Goal: Find specific page/section: Find specific page/section

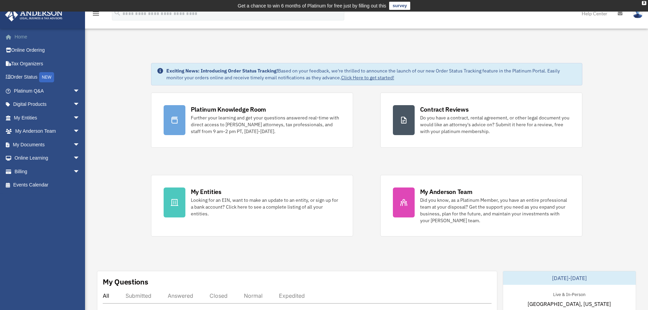
click at [23, 35] on link "Home" at bounding box center [47, 37] width 85 height 14
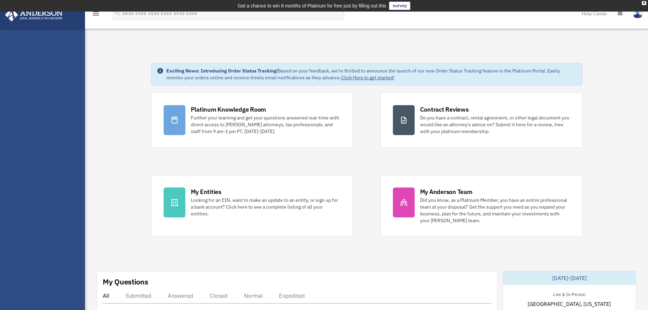
scroll to position [102, 0]
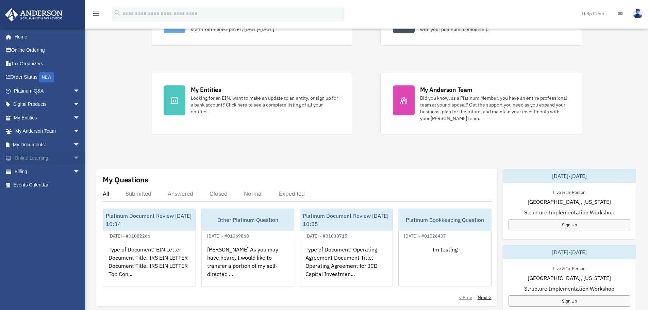
click at [73, 156] on span "arrow_drop_down" at bounding box center [80, 158] width 14 height 14
click at [73, 129] on span "arrow_drop_down" at bounding box center [80, 131] width 14 height 14
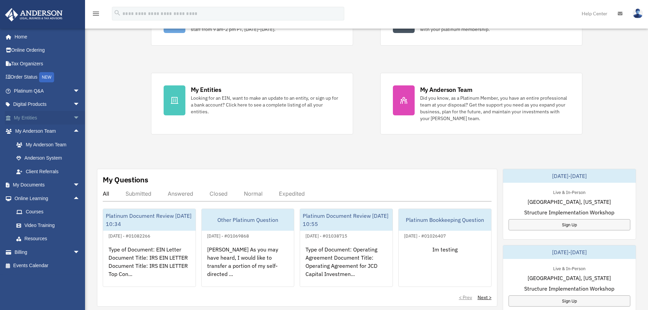
click at [74, 114] on span "arrow_drop_down" at bounding box center [80, 118] width 14 height 14
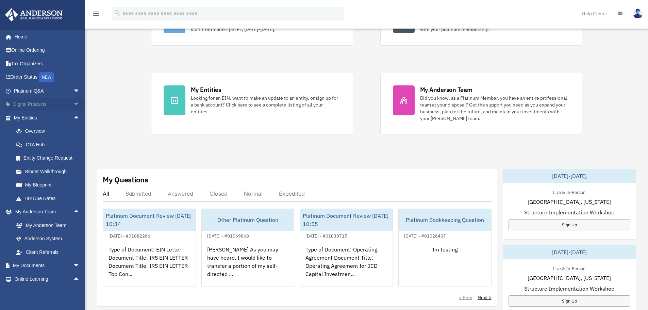
click at [73, 107] on span "arrow_drop_down" at bounding box center [80, 105] width 14 height 14
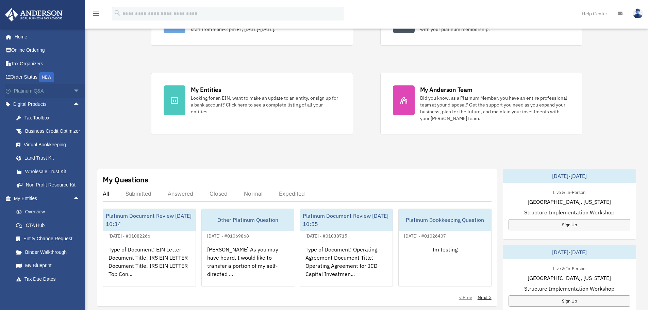
click at [73, 91] on span "arrow_drop_down" at bounding box center [80, 91] width 14 height 14
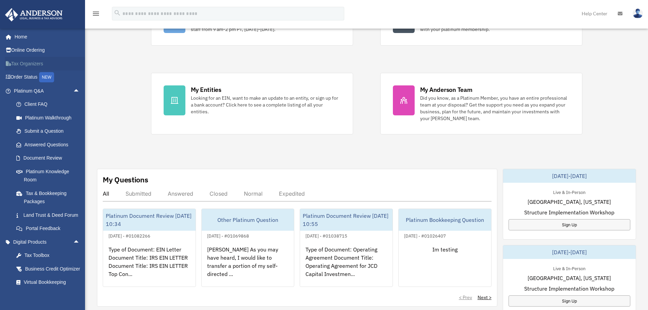
click at [36, 65] on link "Tax Organizers" at bounding box center [47, 64] width 85 height 14
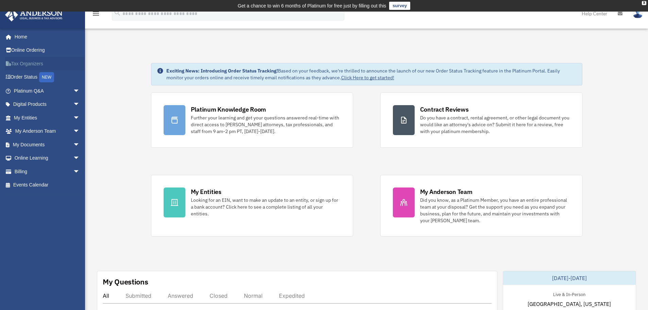
click at [26, 62] on link "Tax Organizers" at bounding box center [47, 64] width 85 height 14
